Goal: Navigation & Orientation: Find specific page/section

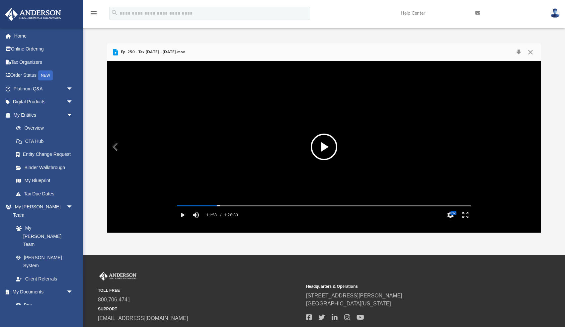
scroll to position [151, 434]
click at [322, 150] on button "File preview" at bounding box center [324, 146] width 27 height 27
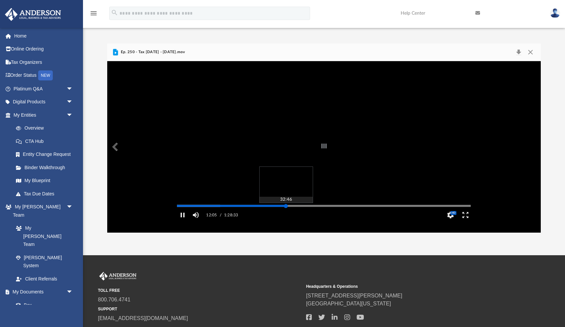
click at [286, 214] on div "Autoplay Disabled Speed 2.0 Quality Auto Subtitles/CC Off Audio Autoplay Disabl…" at bounding box center [324, 146] width 434 height 171
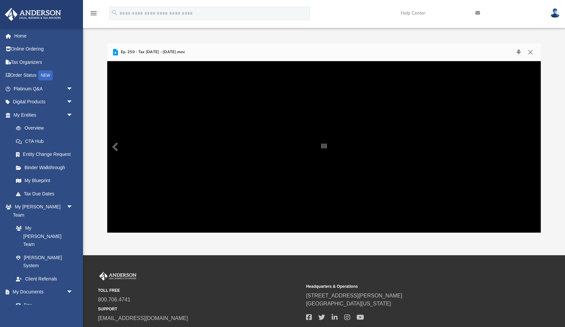
click at [282, 193] on div "File preview" at bounding box center [324, 146] width 434 height 171
click at [238, 195] on div "File preview" at bounding box center [324, 146] width 434 height 171
click at [313, 171] on div "File preview" at bounding box center [324, 146] width 434 height 171
click at [300, 173] on div "File preview" at bounding box center [324, 146] width 434 height 171
click at [291, 160] on div "File preview" at bounding box center [324, 146] width 434 height 171
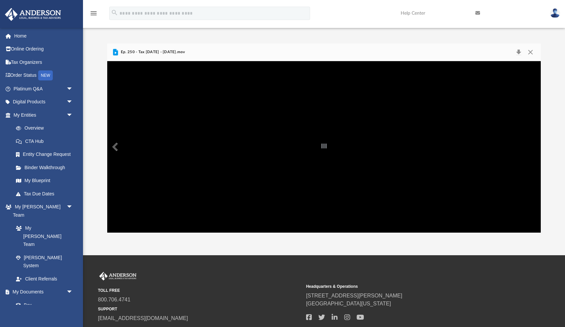
click at [311, 178] on div "File preview" at bounding box center [324, 146] width 434 height 171
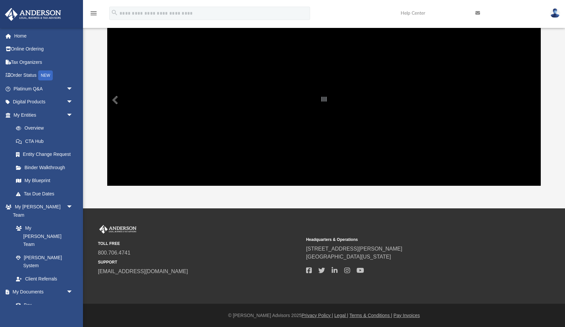
scroll to position [0, 0]
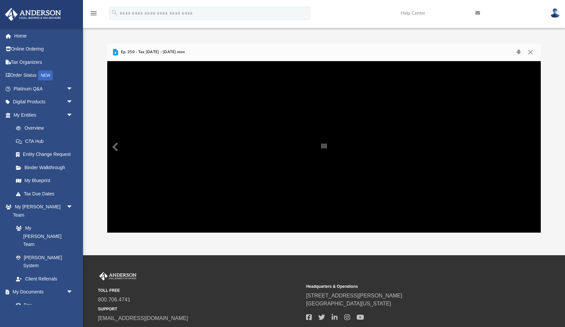
click at [275, 156] on div "File preview" at bounding box center [324, 146] width 434 height 171
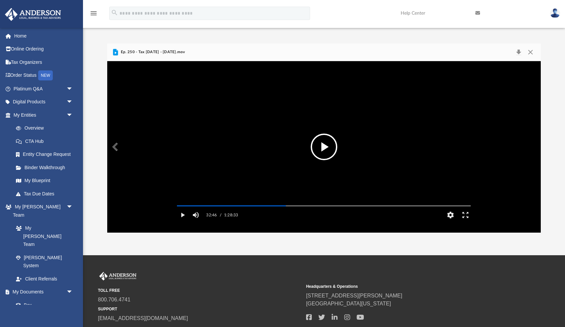
click at [351, 151] on video "File preview" at bounding box center [324, 146] width 304 height 152
click at [325, 155] on div "File preview" at bounding box center [324, 146] width 434 height 171
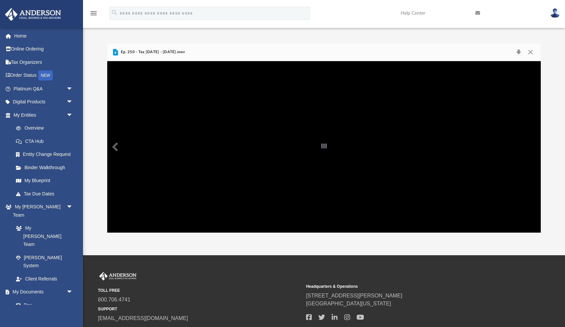
click at [412, 194] on div "File preview" at bounding box center [324, 146] width 434 height 171
click at [356, 179] on div "File preview" at bounding box center [324, 146] width 434 height 171
click at [113, 145] on button "Preview" at bounding box center [114, 146] width 15 height 19
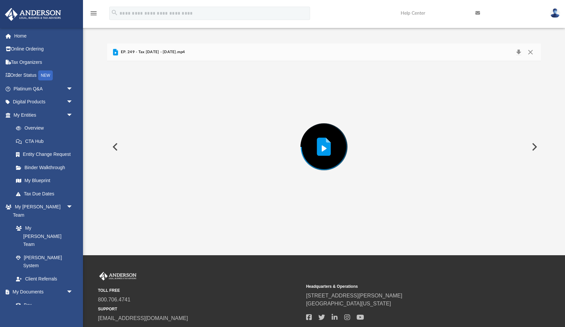
click at [537, 146] on button "Preview" at bounding box center [534, 146] width 15 height 19
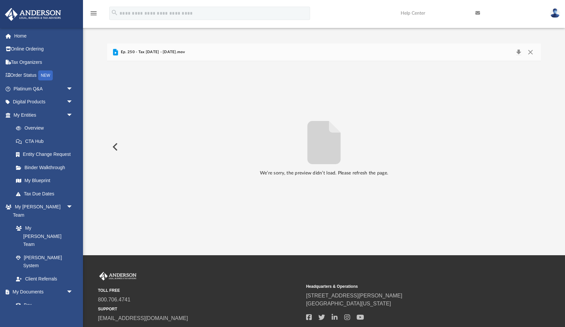
click at [114, 148] on button "Preview" at bounding box center [114, 146] width 15 height 19
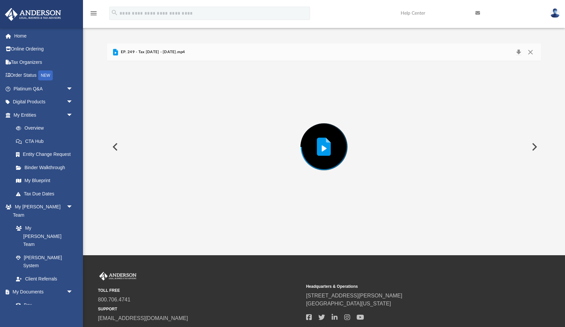
click at [114, 148] on button "Preview" at bounding box center [114, 146] width 15 height 19
click at [114, 144] on button "Preview" at bounding box center [114, 146] width 15 height 19
click at [534, 144] on button "Preview" at bounding box center [534, 146] width 15 height 19
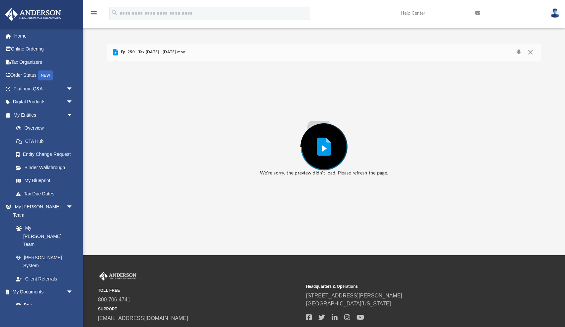
click at [534, 144] on div "Preview" at bounding box center [324, 146] width 434 height 171
click at [315, 148] on icon "Preview" at bounding box center [323, 146] width 21 height 21
click at [416, 14] on link "Help Center" at bounding box center [433, 13] width 75 height 26
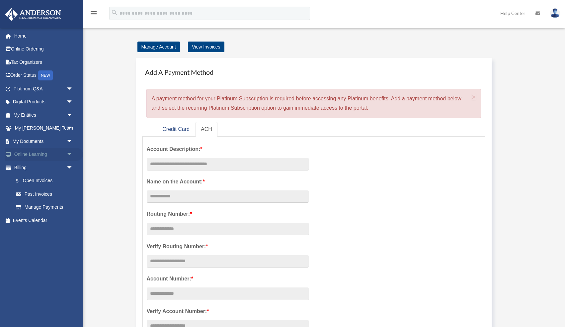
click at [34, 153] on link "Online Learning arrow_drop_down" at bounding box center [44, 154] width 78 height 13
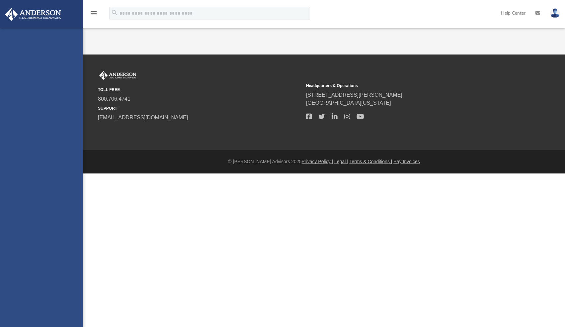
click at [66, 154] on div "mnunezmd@gmail.com Sign Out mnunezmd@gmail.com Home Online Ordering Tax Organiz…" at bounding box center [41, 191] width 83 height 327
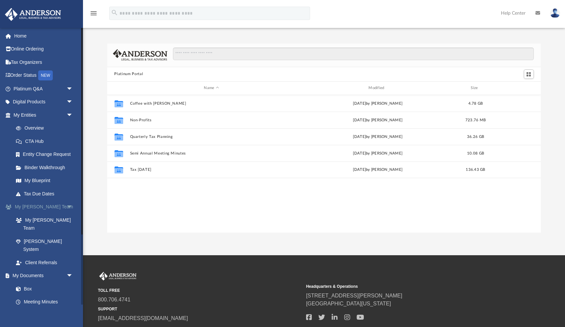
scroll to position [0, 0]
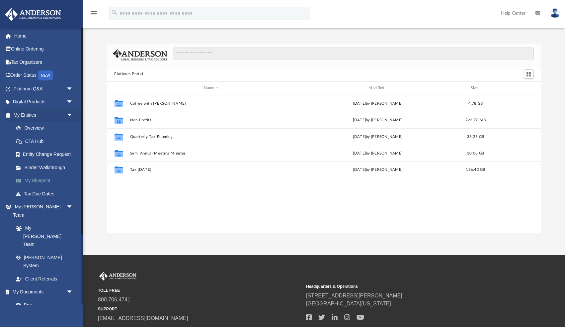
click at [44, 181] on link "My Blueprint" at bounding box center [46, 180] width 74 height 13
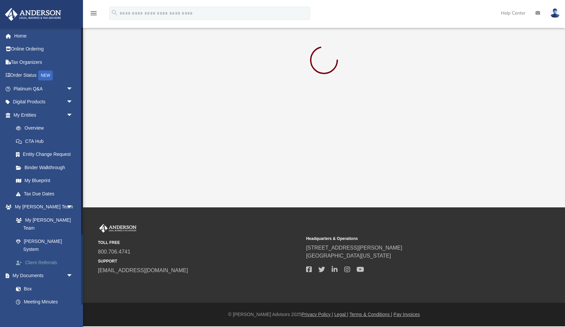
click at [35, 256] on link "Client Referrals" at bounding box center [46, 262] width 74 height 13
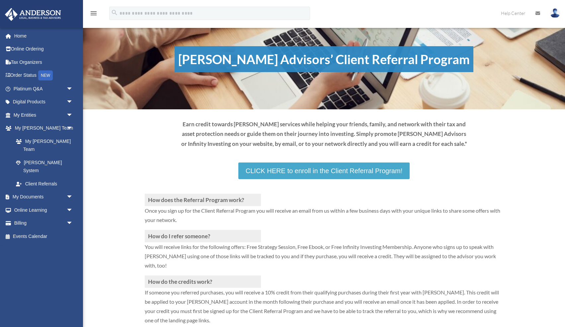
click at [287, 170] on link "CLICK HERE to enroll in the Client Referral Program!" at bounding box center [323, 170] width 171 height 17
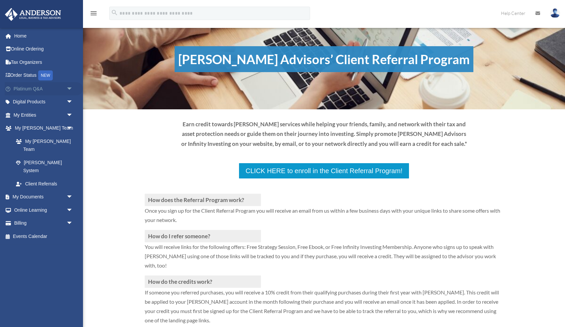
click at [22, 90] on link "Platinum Q&A arrow_drop_down" at bounding box center [44, 88] width 78 height 13
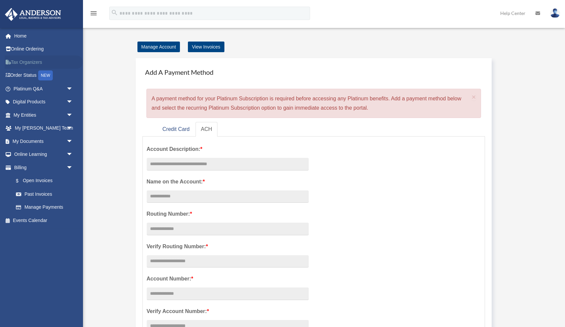
click at [18, 64] on link "Tax Organizers" at bounding box center [44, 61] width 78 height 13
click at [17, 50] on link "Online Ordering" at bounding box center [44, 49] width 78 height 13
